Goal: Task Accomplishment & Management: Manage account settings

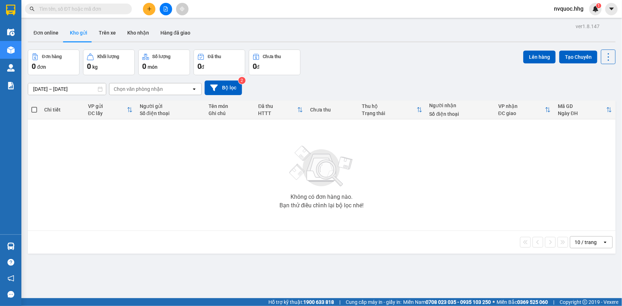
click at [331, 7] on span "nvquoc.hhg" at bounding box center [568, 8] width 41 height 9
click at [331, 23] on span "Đăng xuất" at bounding box center [574, 22] width 30 height 8
click at [331, 10] on span "nvquoc.hhg" at bounding box center [568, 8] width 41 height 9
click at [331, 21] on span "Đăng xuất" at bounding box center [574, 22] width 30 height 8
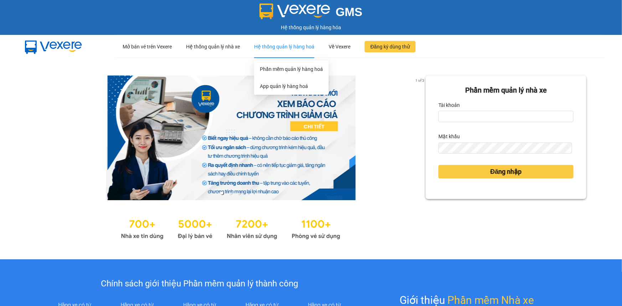
click at [307, 47] on div "Hệ thống quản lý hàng hoá" at bounding box center [284, 46] width 60 height 23
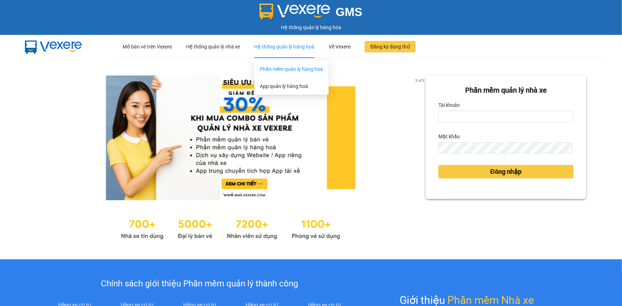
click at [303, 70] on link "Phần mềm quản lý hàng hoá" at bounding box center [291, 69] width 63 height 6
